Goal: Find specific page/section: Find specific page/section

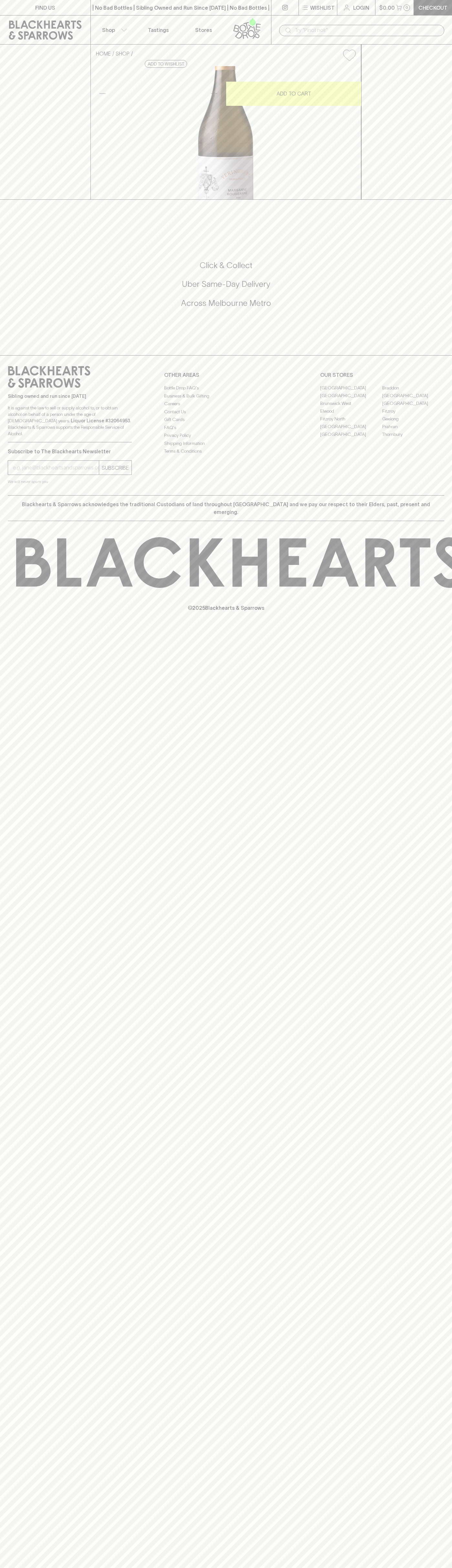
click at [413, 391] on link "Braddon" at bounding box center [413, 388] width 62 height 8
click at [286, 15] on div "​" at bounding box center [361, 30] width 181 height 29
click at [441, 29] on div "​" at bounding box center [361, 30] width 165 height 12
click at [440, 1567] on html "FIND US | No Bad Bottles | Sibling Owned and Run Since [DATE] | No Bad Bottles …" at bounding box center [226, 784] width 452 height 1568
click at [22, 1545] on div "FIND US | No Bad Bottles | Sibling Owned and Run Since [DATE] | No Bad Bottles …" at bounding box center [226, 784] width 452 height 1568
